Goal: Transaction & Acquisition: Obtain resource

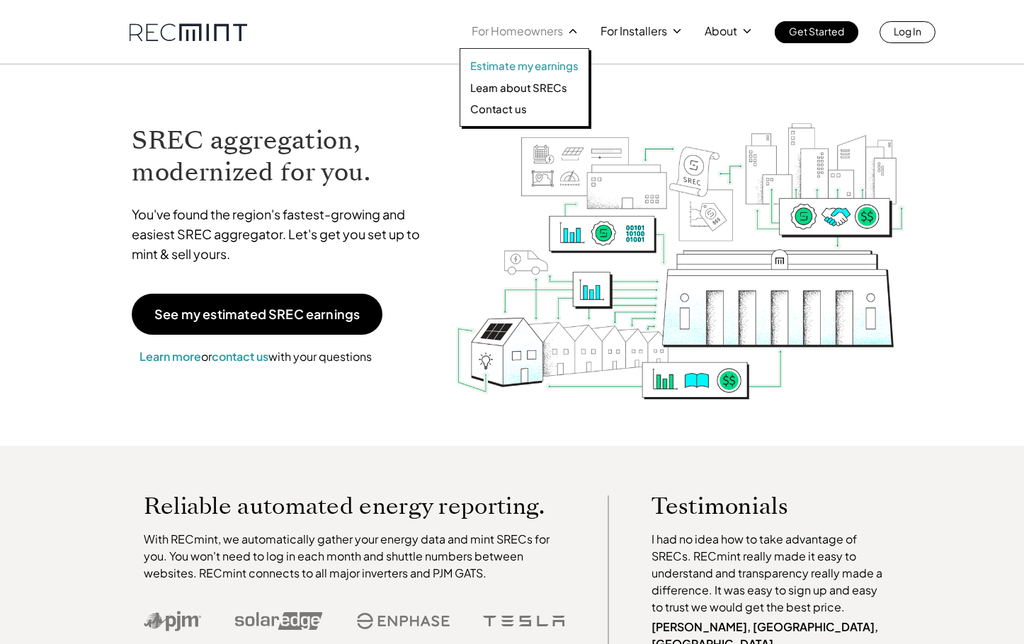
click at [521, 67] on p "Estimate my earnings" at bounding box center [524, 66] width 108 height 14
click at [516, 88] on p "Learn about SRECs" at bounding box center [518, 88] width 96 height 14
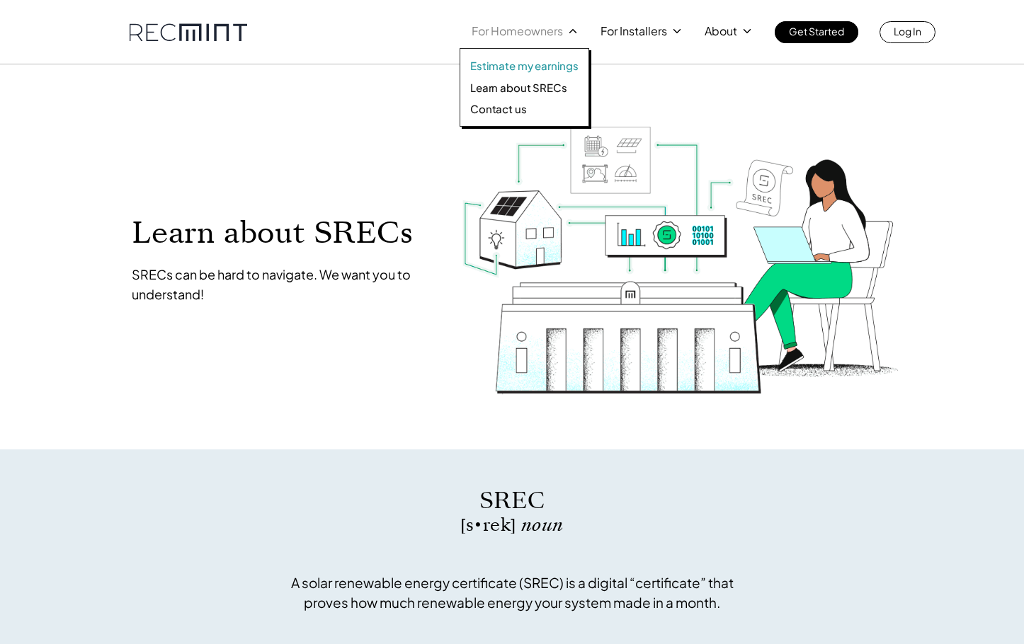
click at [528, 69] on p "Estimate my earnings" at bounding box center [524, 66] width 108 height 14
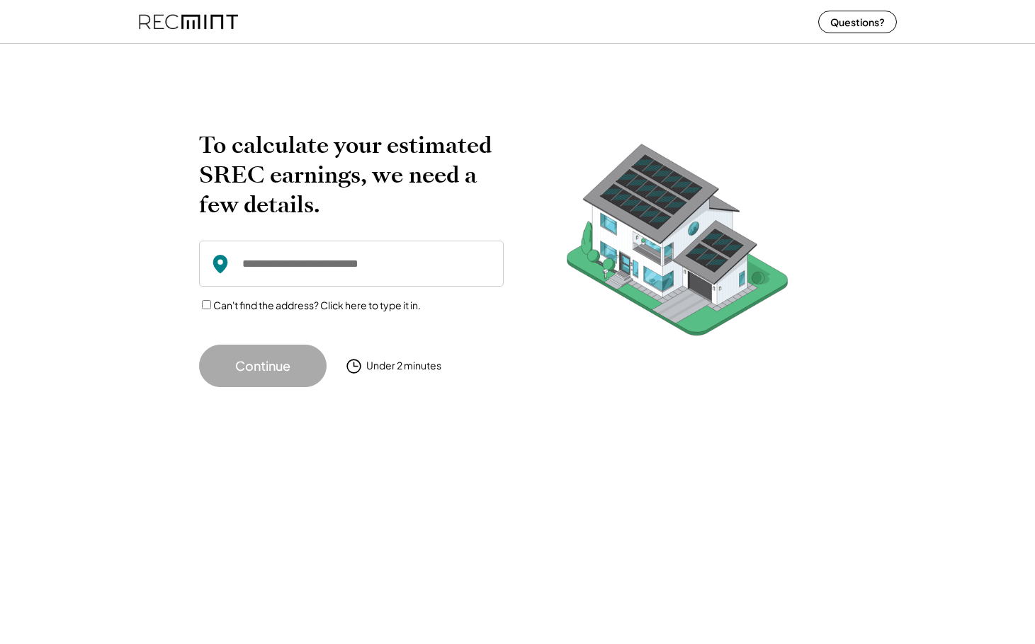
click at [285, 261] on input "input" at bounding box center [351, 264] width 305 height 46
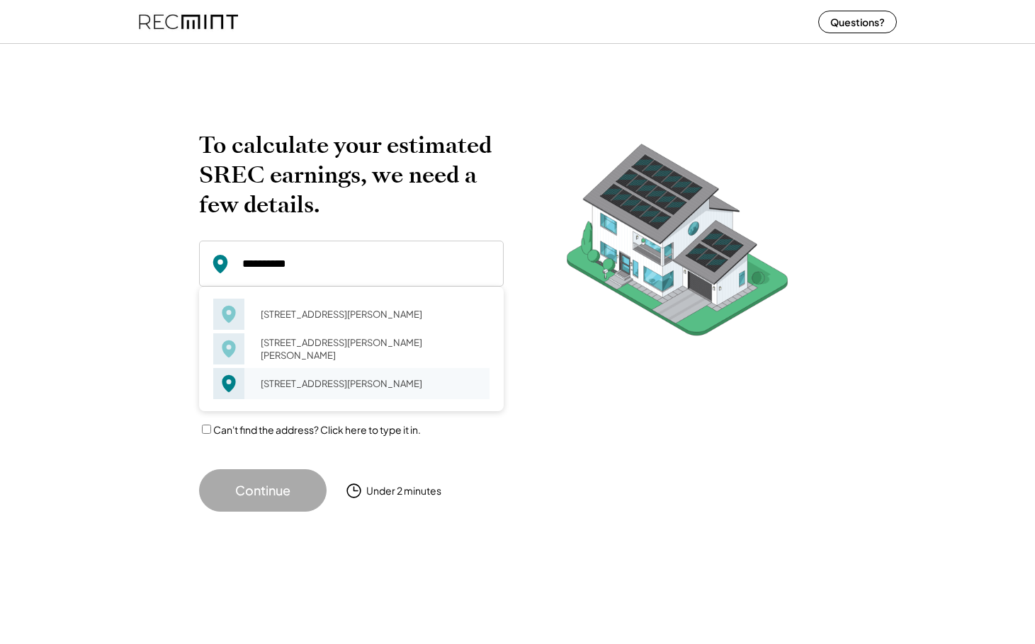
click at [292, 385] on div "5400 Sargent Rd Hyattsville, MD 20782" at bounding box center [370, 384] width 238 height 20
type input "**********"
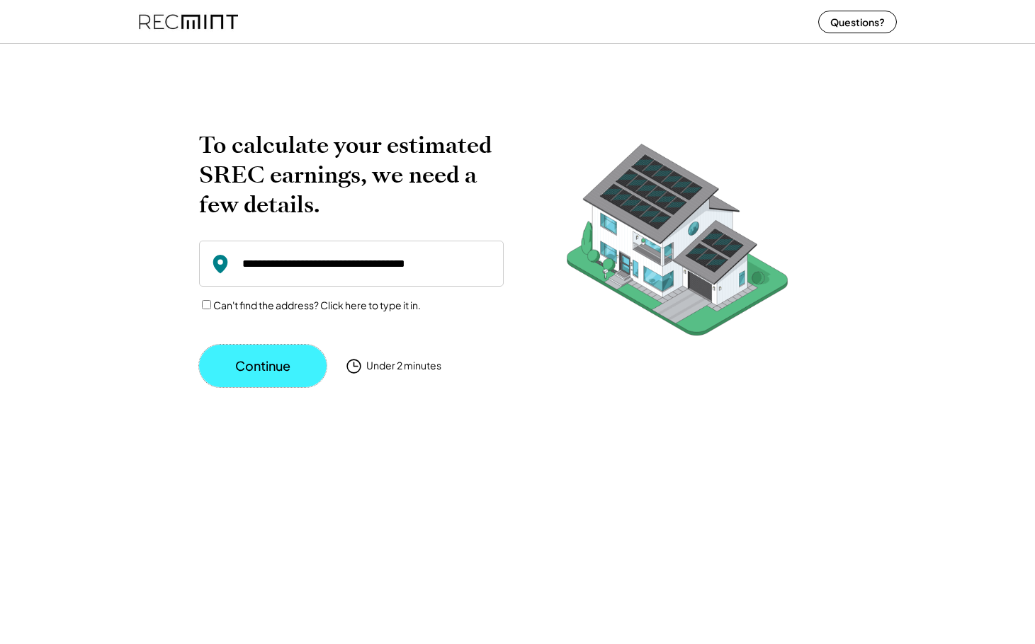
click at [276, 363] on button "Continue" at bounding box center [262, 366] width 127 height 42
